Goal: Task Accomplishment & Management: Use online tool/utility

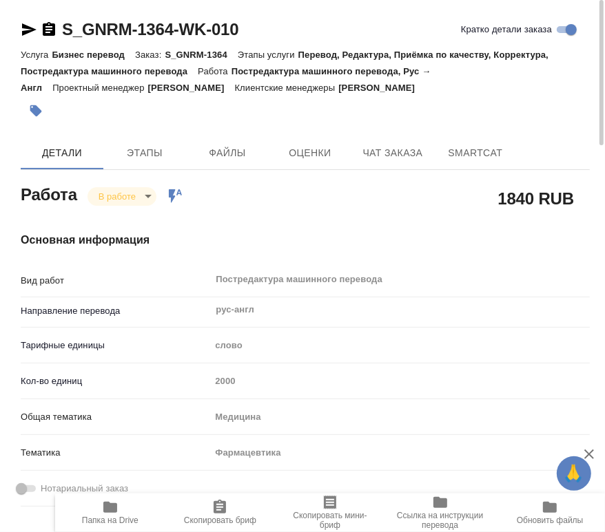
click at [125, 200] on body "🙏 .cls-1 fill:#fff; AWATERA Chernyayeva Tatyana Работы 0 Чаты График Выйти S_GN…" at bounding box center [302, 266] width 605 height 532
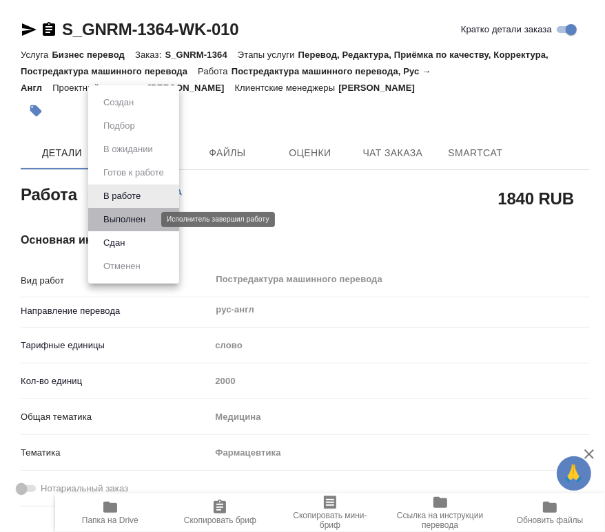
click at [127, 218] on button "Выполнен" at bounding box center [124, 219] width 50 height 15
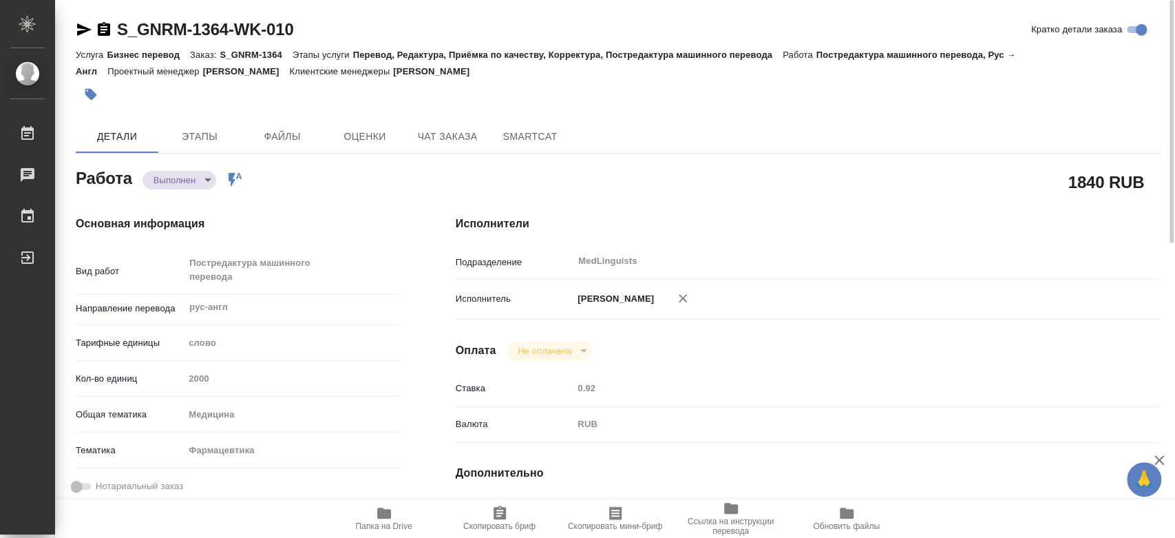
type textarea "x"
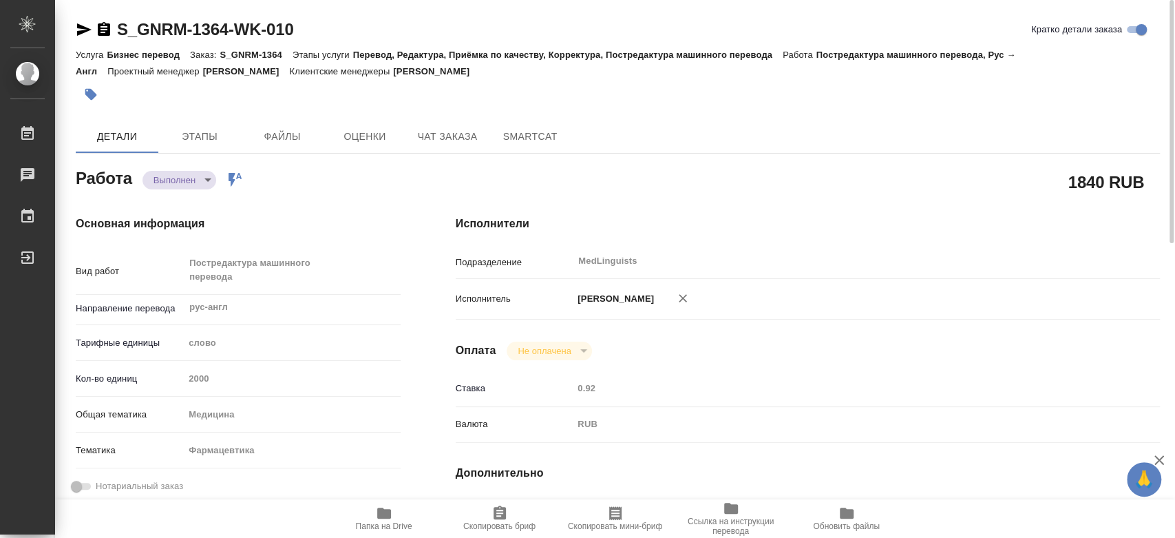
type textarea "x"
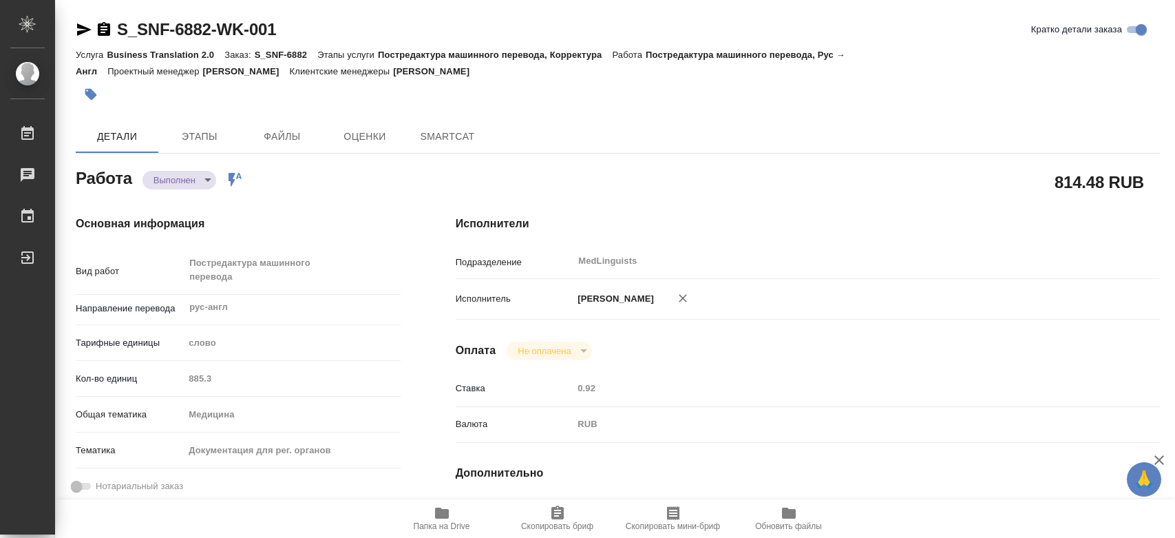
type textarea "x"
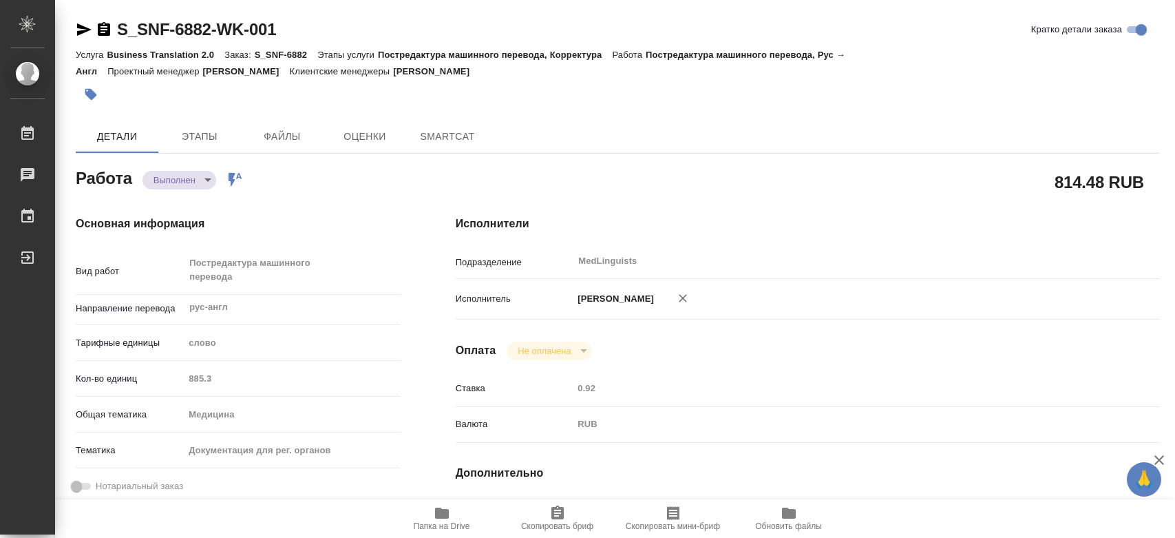
type textarea "x"
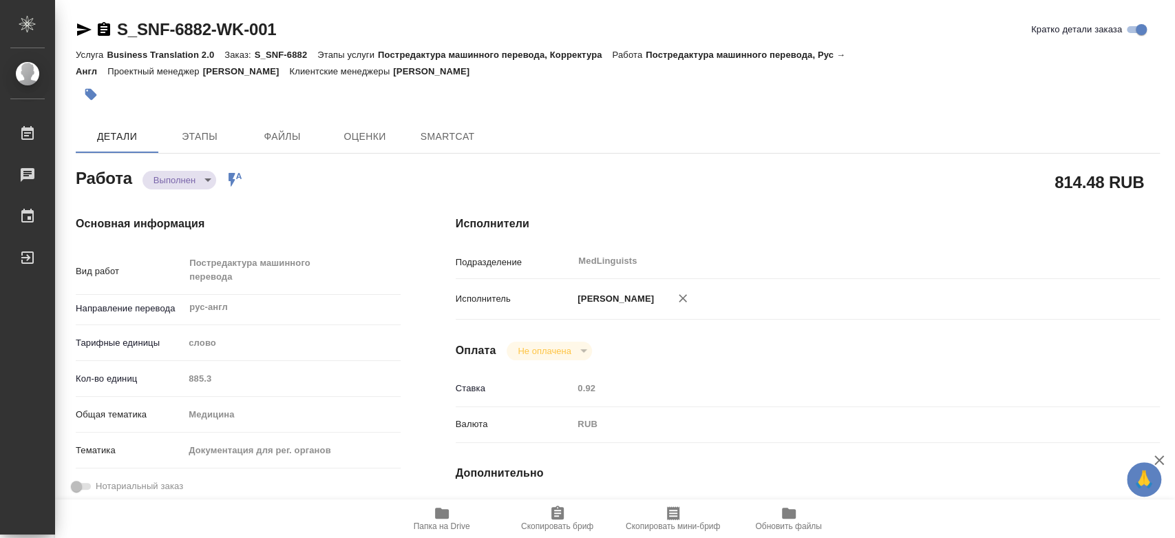
type textarea "x"
